Goal: Task Accomplishment & Management: Manage account settings

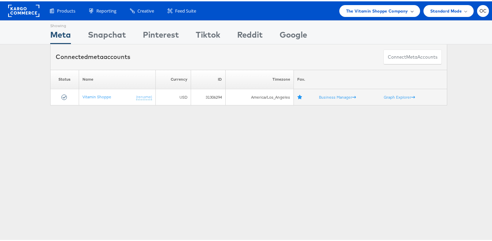
click at [351, 16] on div "Products Product Catalogs Enhance Your Product Catalog, Map Them to Publishers,…" at bounding box center [248, 9] width 497 height 19
click at [354, 13] on span "The Vitamin Shoppe Company" at bounding box center [377, 9] width 62 height 7
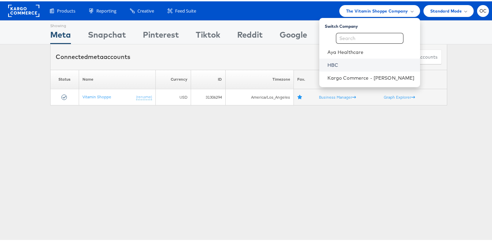
click at [342, 62] on link "HBC" at bounding box center [370, 63] width 87 height 7
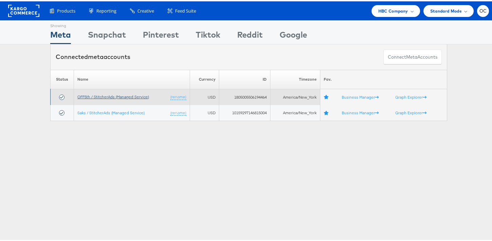
click at [98, 97] on link "OFF5th / StitcherAds (Managed Service)" at bounding box center [113, 95] width 72 height 5
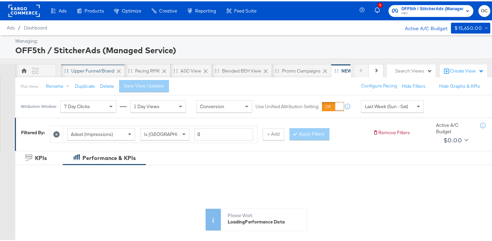
click at [92, 70] on div "Upper Funnel/Brand" at bounding box center [92, 69] width 43 height 6
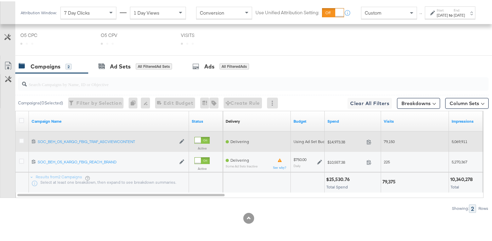
scroll to position [330, 0]
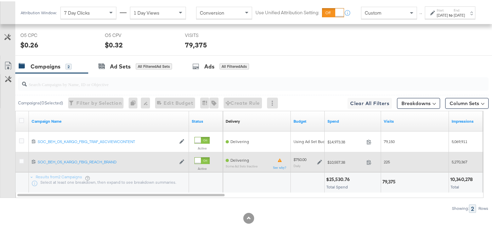
click at [318, 161] on icon at bounding box center [319, 161] width 5 height 5
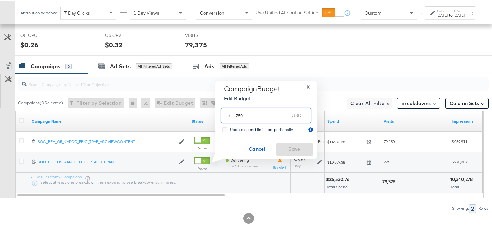
click at [237, 114] on input "750" at bounding box center [263, 111] width 54 height 15
type input "625"
click at [283, 151] on span "Save" at bounding box center [294, 148] width 32 height 8
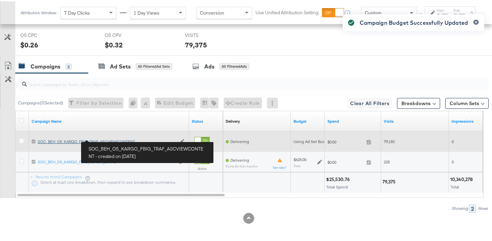
click at [127, 141] on div "SOC_BEH_O5_KARGO_FBIG_TRAF_ASCVIEWCONTENT SOC_BEH_O5_KARGO_FBIG_TRAF_ASCVIEWCON…" at bounding box center [107, 140] width 138 height 5
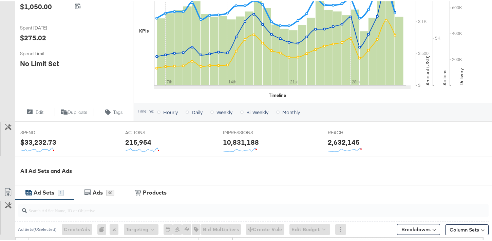
scroll to position [277, 0]
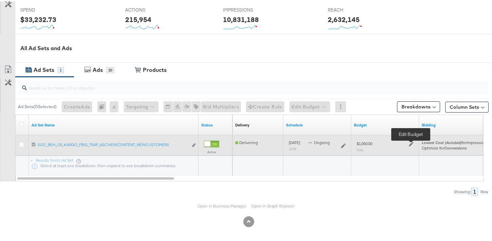
click at [410, 143] on icon at bounding box center [411, 142] width 5 height 5
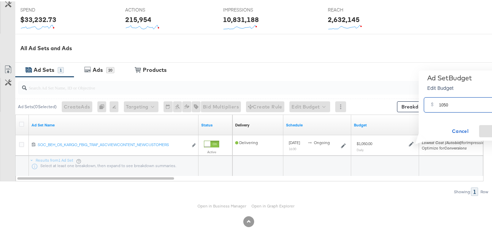
drag, startPoint x: 443, startPoint y: 104, endPoint x: 429, endPoint y: 103, distance: 14.3
click at [429, 103] on div "$ 1050 USD" at bounding box center [469, 103] width 91 height 15
type input "875"
click at [486, 126] on span "Save" at bounding box center [498, 130] width 32 height 8
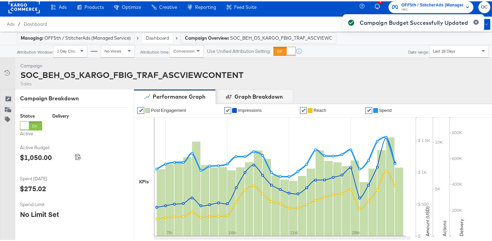
scroll to position [0, 0]
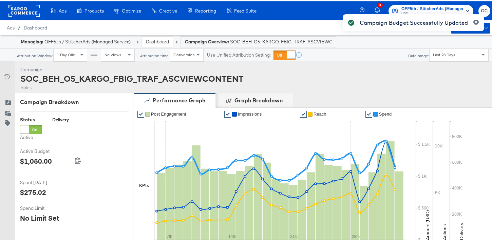
click at [150, 43] on link "Dashboard" at bounding box center [157, 40] width 23 height 6
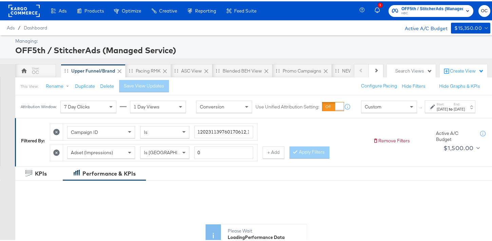
click at [147, 73] on div "Pacing RMK" at bounding box center [148, 70] width 45 height 14
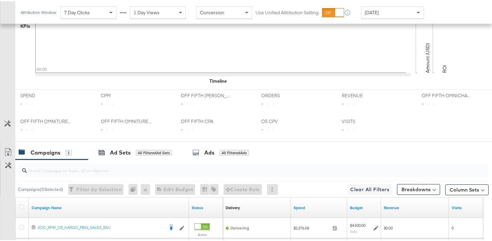
scroll to position [303, 0]
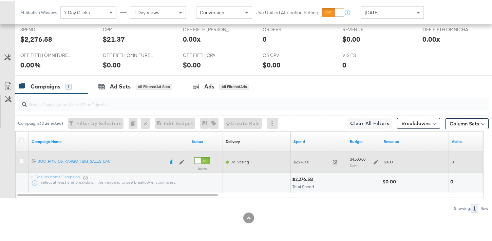
click at [375, 161] on icon at bounding box center [375, 160] width 5 height 5
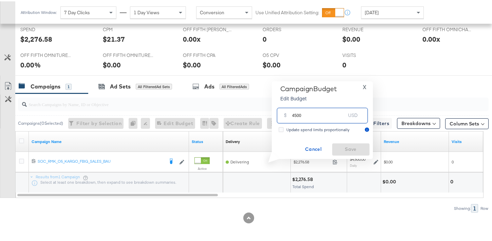
click at [305, 115] on input "4500" at bounding box center [319, 111] width 54 height 15
type input "3750"
click at [343, 147] on span "Save" at bounding box center [351, 148] width 32 height 8
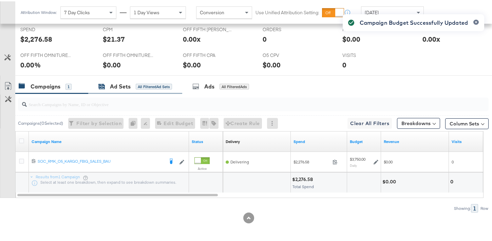
click at [157, 88] on div "All Filtered Ad Sets" at bounding box center [154, 85] width 36 height 6
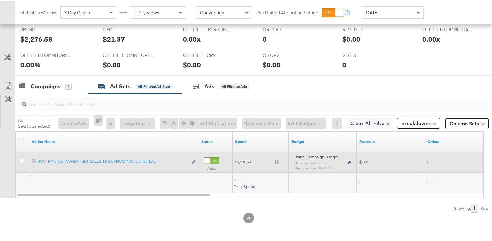
click at [349, 161] on icon at bounding box center [349, 161] width 3 height 4
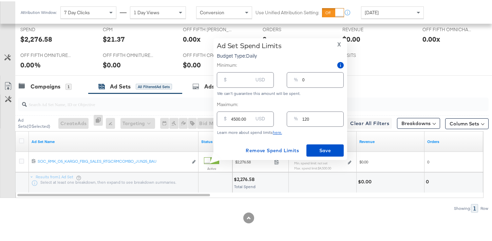
click at [237, 117] on input "4500.00" at bounding box center [242, 115] width 22 height 15
type input "450.00"
type input "12"
type input "50.00"
type input "1"
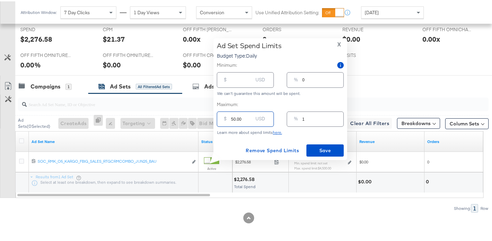
type input "350.00"
type input "9"
type input "3750.00"
type input "100"
type input "3750.00"
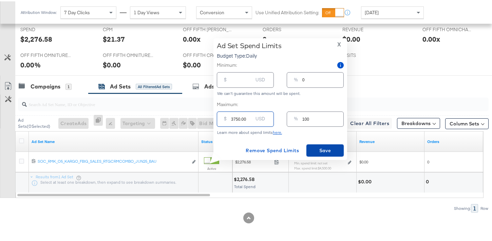
click at [320, 149] on span "Save" at bounding box center [325, 149] width 32 height 8
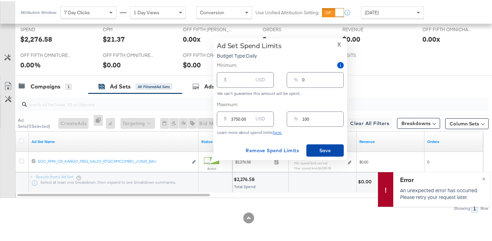
click at [329, 153] on span "Save" at bounding box center [325, 149] width 32 height 8
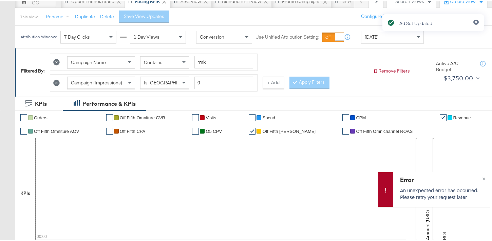
scroll to position [61, 0]
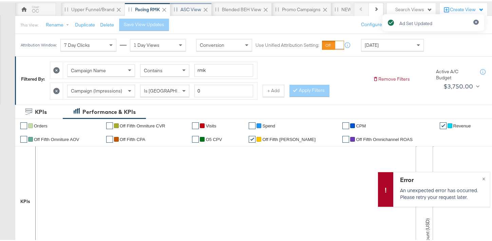
click at [180, 12] on div "ASC View" at bounding box center [190, 8] width 41 height 14
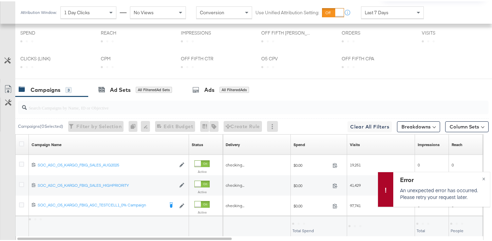
scroll to position [260, 0]
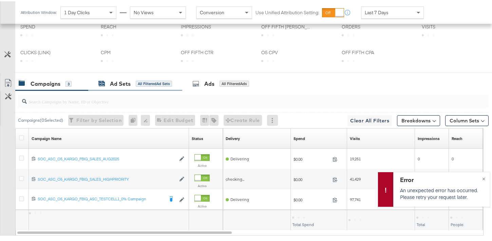
click at [161, 85] on div "Ad Sets All Filtered Ad Sets" at bounding box center [135, 83] width 74 height 8
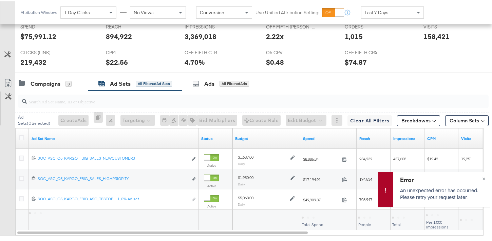
scroll to position [326, 0]
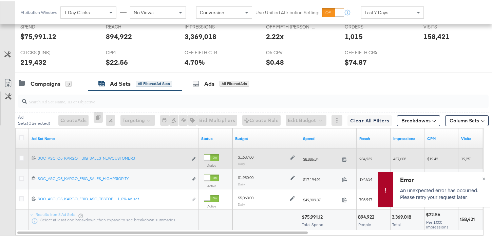
click at [292, 156] on icon at bounding box center [292, 156] width 5 height 5
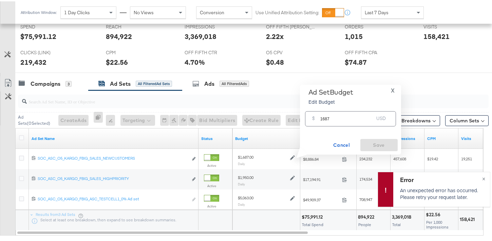
click at [330, 117] on input "1687" at bounding box center [347, 115] width 54 height 15
type input "1406"
click at [378, 145] on span "Save" at bounding box center [379, 144] width 32 height 8
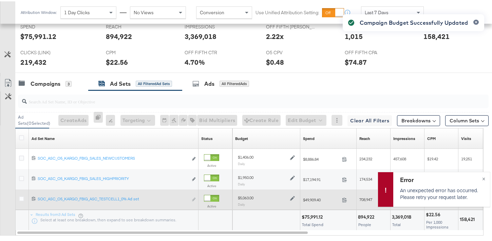
click at [292, 198] on icon at bounding box center [292, 197] width 5 height 5
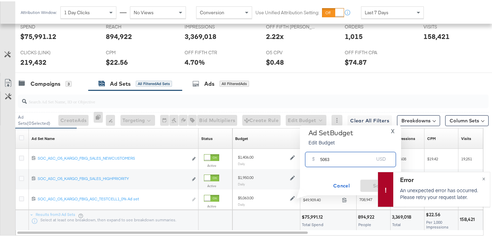
drag, startPoint x: 326, startPoint y: 158, endPoint x: 314, endPoint y: 158, distance: 11.9
click at [314, 158] on div "$ 5063 USD" at bounding box center [350, 158] width 91 height 15
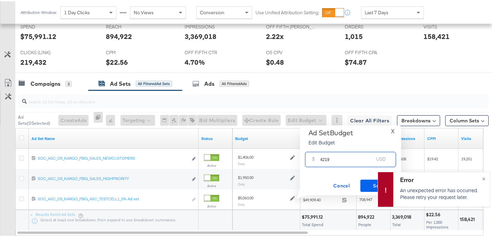
type input "4219"
click at [366, 185] on span "Save" at bounding box center [379, 184] width 32 height 8
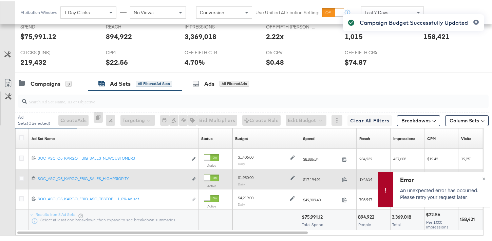
click at [291, 178] on icon at bounding box center [292, 177] width 5 height 5
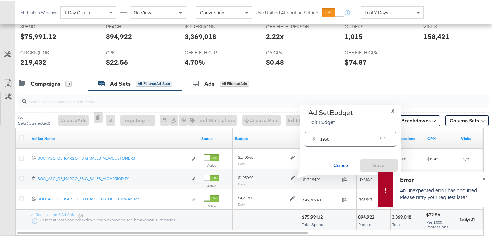
click at [324, 137] on input "1950" at bounding box center [347, 135] width 54 height 15
type input "1625"
click at [372, 162] on span "Save" at bounding box center [379, 164] width 32 height 8
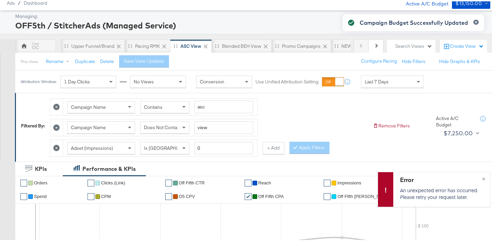
scroll to position [0, 0]
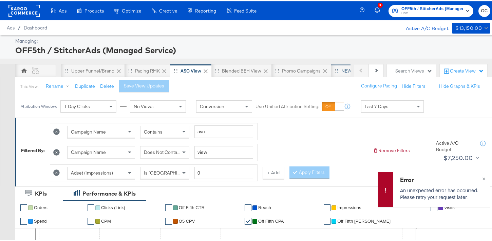
click at [341, 71] on div "NEW O5 Weekly Report" at bounding box center [366, 69] width 50 height 6
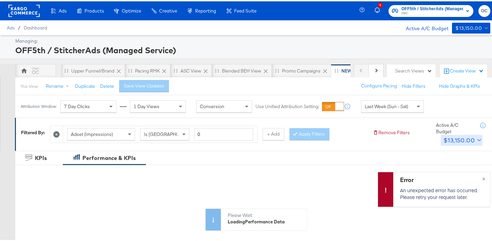
click at [449, 140] on div "$13,150.00" at bounding box center [458, 139] width 31 height 10
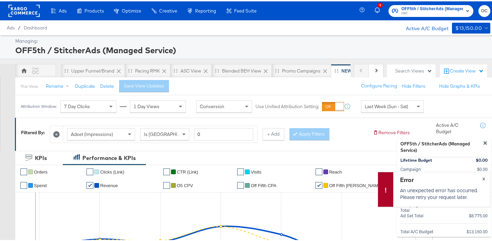
click at [482, 178] on span "×" at bounding box center [483, 177] width 3 height 8
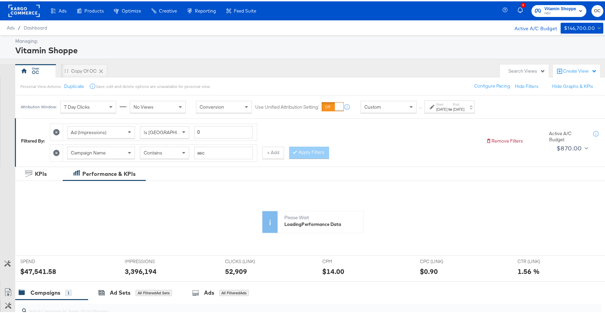
click at [27, 10] on rect at bounding box center [23, 9] width 31 height 12
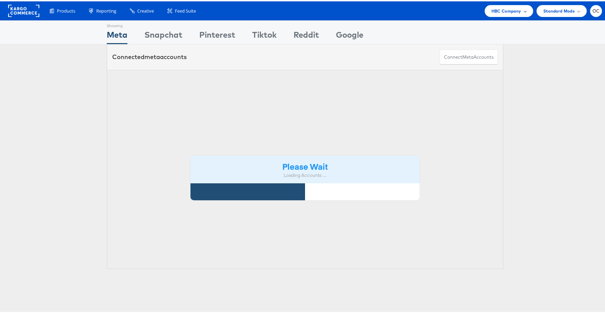
click at [514, 13] on div "HBC Company" at bounding box center [509, 10] width 49 height 12
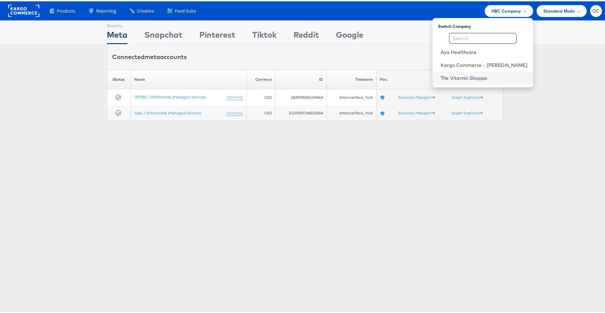
click at [470, 77] on link "The Vitamin Shoppe" at bounding box center [484, 76] width 87 height 7
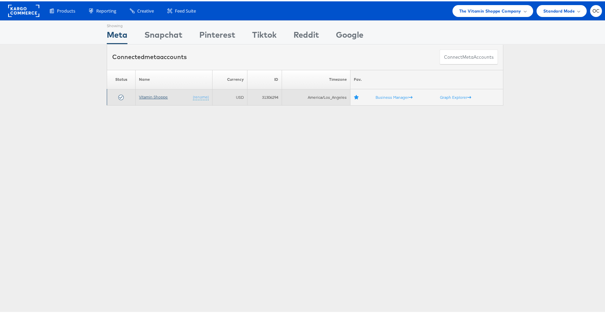
click at [144, 94] on link "Vitamin Shoppe" at bounding box center [153, 95] width 29 height 5
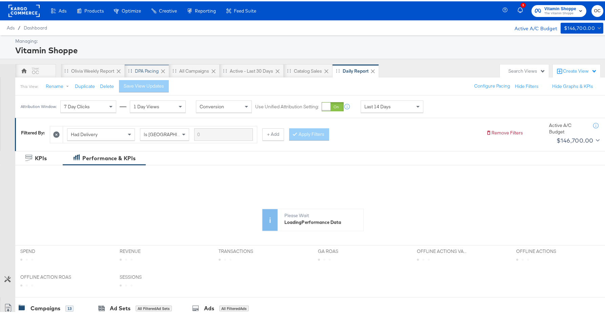
click at [143, 72] on div "DPA Pacing" at bounding box center [147, 69] width 24 height 6
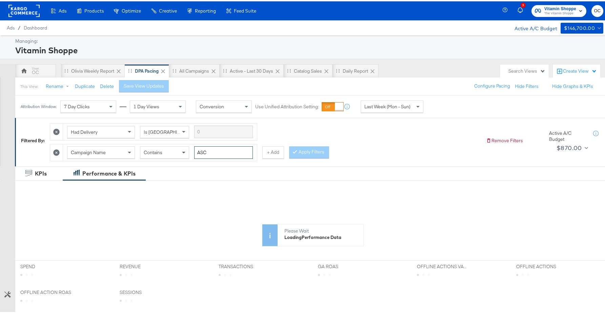
drag, startPoint x: 216, startPoint y: 151, endPoint x: 184, endPoint y: 148, distance: 32.4
click at [184, 148] on div "Campaign Name Contains ASC" at bounding box center [160, 151] width 186 height 13
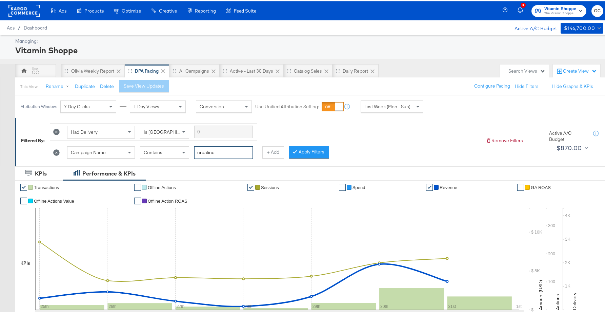
type input "creatine"
click at [386, 106] on span "Last Week (Mon - Sun)" at bounding box center [388, 105] width 46 height 6
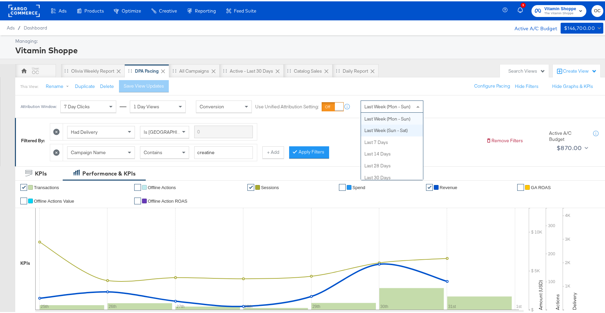
scroll to position [8, 0]
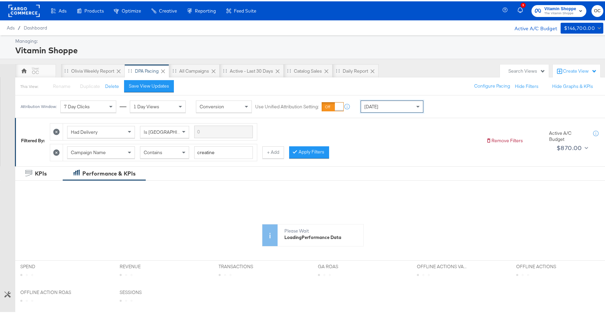
click at [391, 107] on div "Today" at bounding box center [392, 105] width 62 height 12
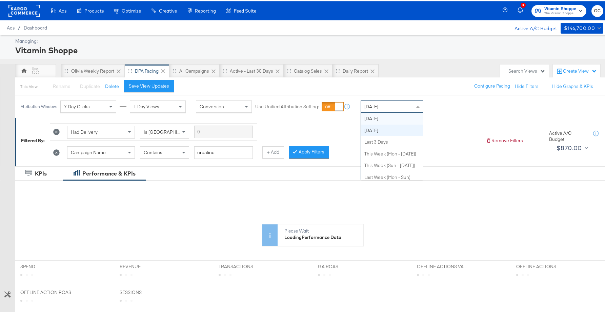
scroll to position [0, 0]
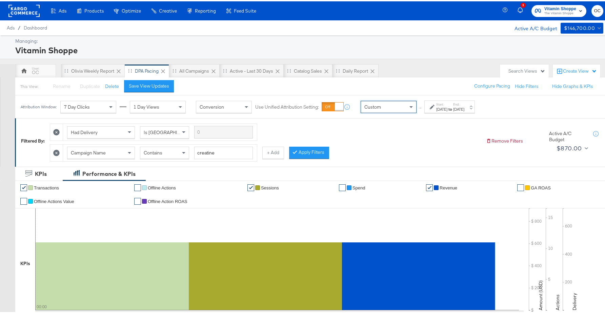
click at [454, 110] on div "to" at bounding box center [451, 107] width 6 height 5
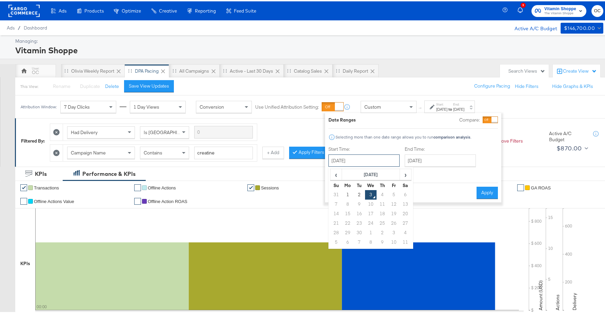
click at [384, 156] on input "September 3rd 2025" at bounding box center [364, 159] width 71 height 12
click at [340, 174] on span "‹" at bounding box center [336, 173] width 11 height 10
click at [360, 222] on td "19" at bounding box center [360, 221] width 12 height 9
type input "August 19th 2025"
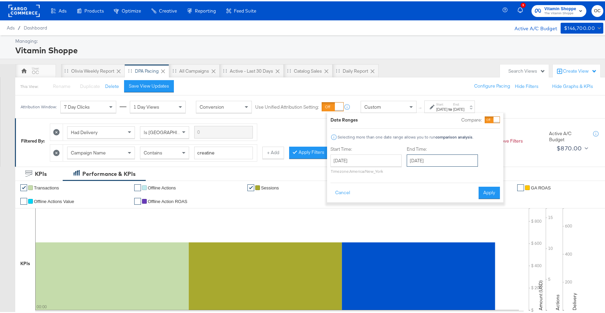
click at [436, 158] on input "September 3rd 2025" at bounding box center [442, 159] width 71 height 12
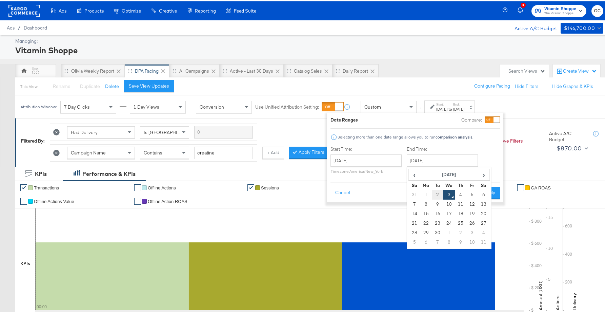
click at [441, 193] on td "2" at bounding box center [438, 193] width 12 height 9
type input "September 2nd 2025"
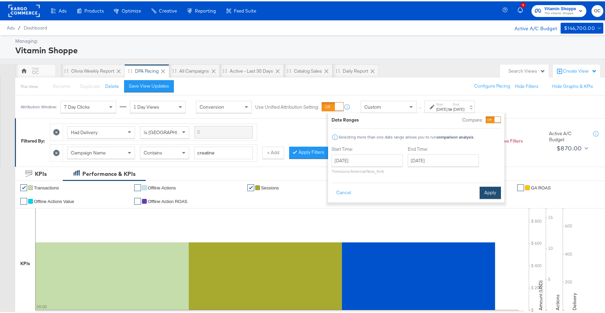
click at [483, 189] on button "Apply" at bounding box center [490, 191] width 21 height 12
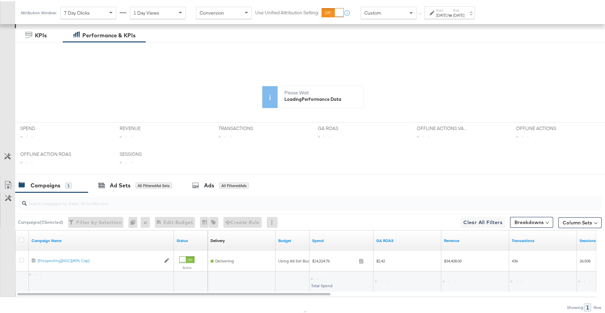
scroll to position [166, 0]
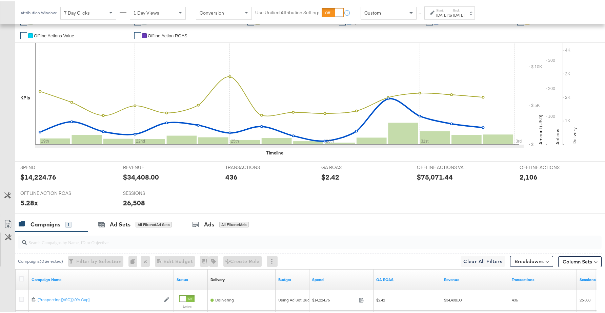
drag, startPoint x: 283, startPoint y: 264, endPoint x: 253, endPoint y: 265, distance: 29.5
click at [253, 265] on div "Campaigns ( 0 Selected) Filter by Selection Filter 0 campaigns 0 Rename 0 campa…" at bounding box center [308, 260] width 587 height 16
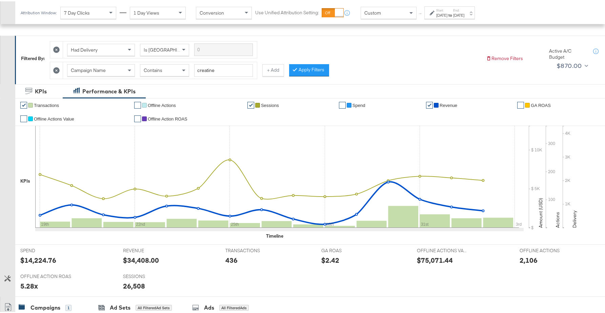
scroll to position [79, 0]
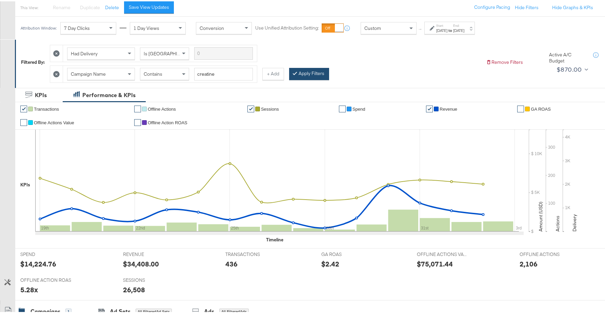
click at [298, 75] on button "Apply Filters" at bounding box center [309, 72] width 40 height 12
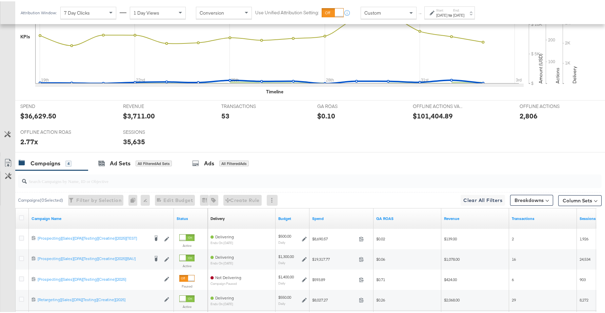
scroll to position [293, 0]
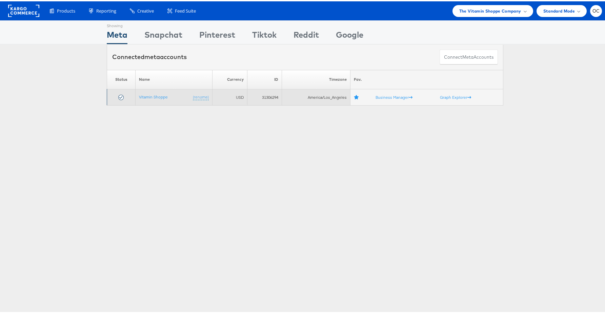
click at [158, 93] on td "Vitamin Shoppe (rename)" at bounding box center [174, 96] width 77 height 16
click at [156, 95] on link "Vitamin Shoppe" at bounding box center [153, 95] width 29 height 5
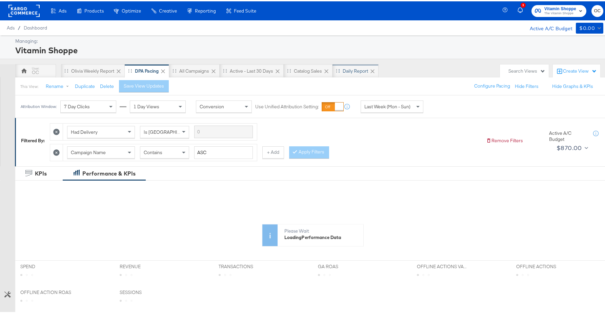
click at [349, 72] on div "Daily Report" at bounding box center [355, 69] width 25 height 6
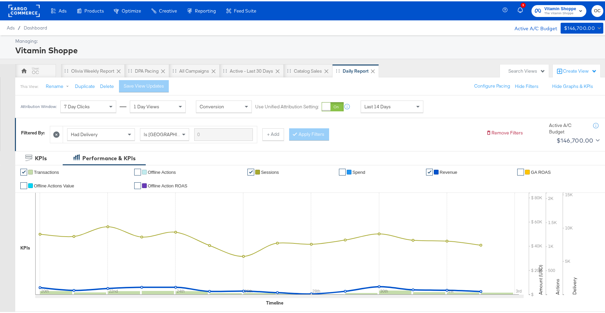
click at [333, 108] on div at bounding box center [333, 105] width 22 height 9
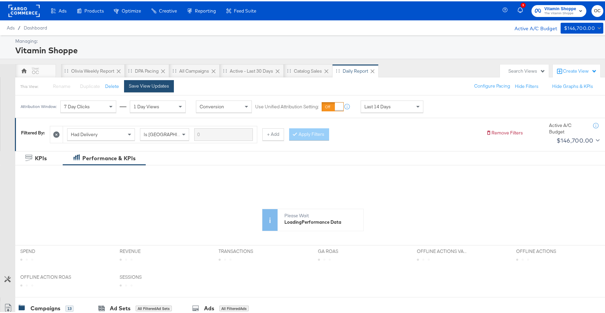
click at [157, 87] on div "Save View Updates" at bounding box center [149, 84] width 40 height 6
